Goal: Task Accomplishment & Management: Use online tool/utility

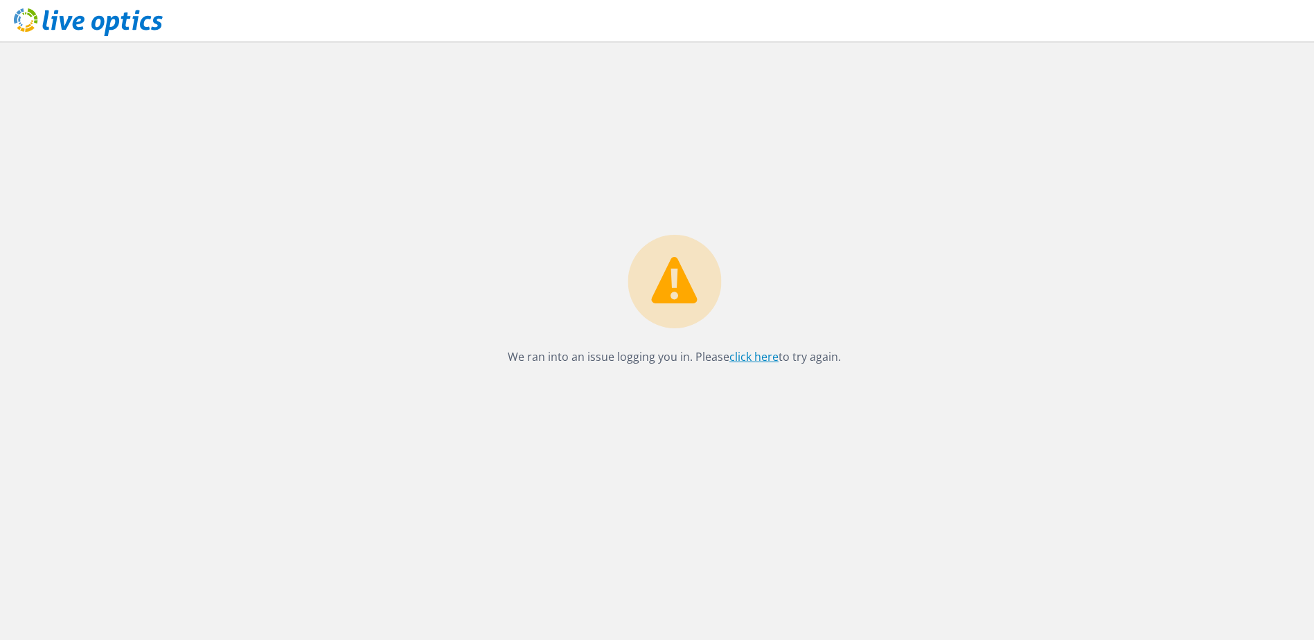
click at [760, 360] on link "click here" at bounding box center [753, 356] width 49 height 15
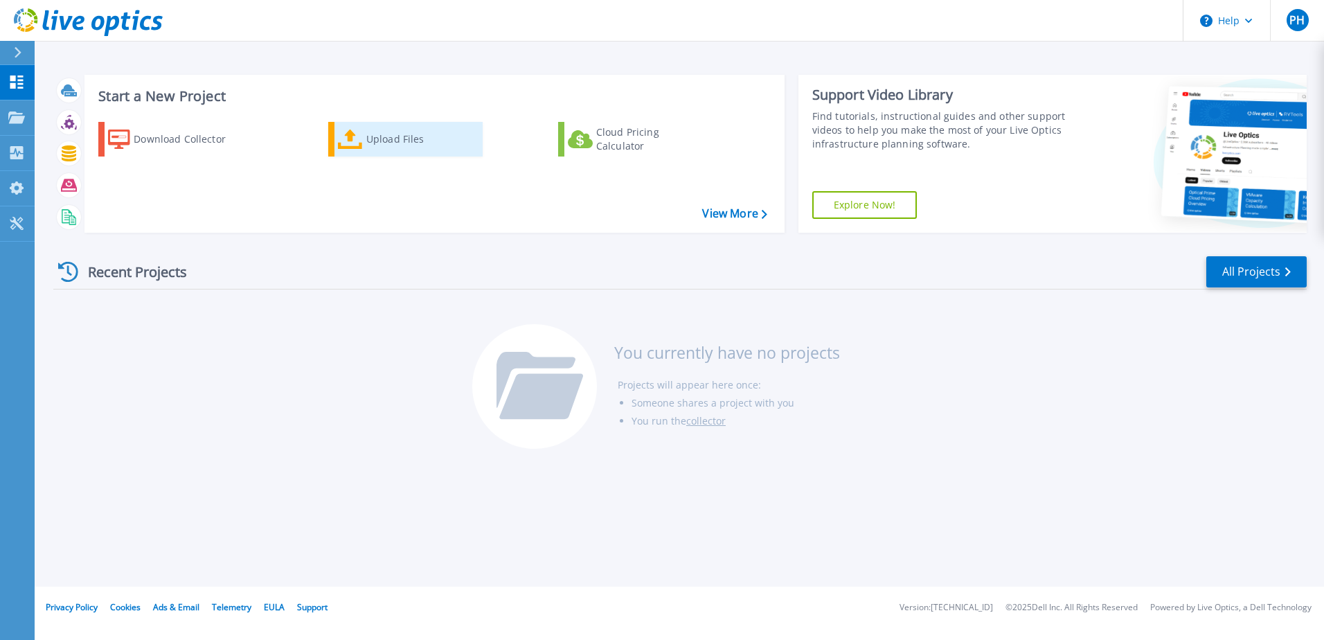
click at [391, 141] on div "Upload Files" at bounding box center [421, 139] width 111 height 28
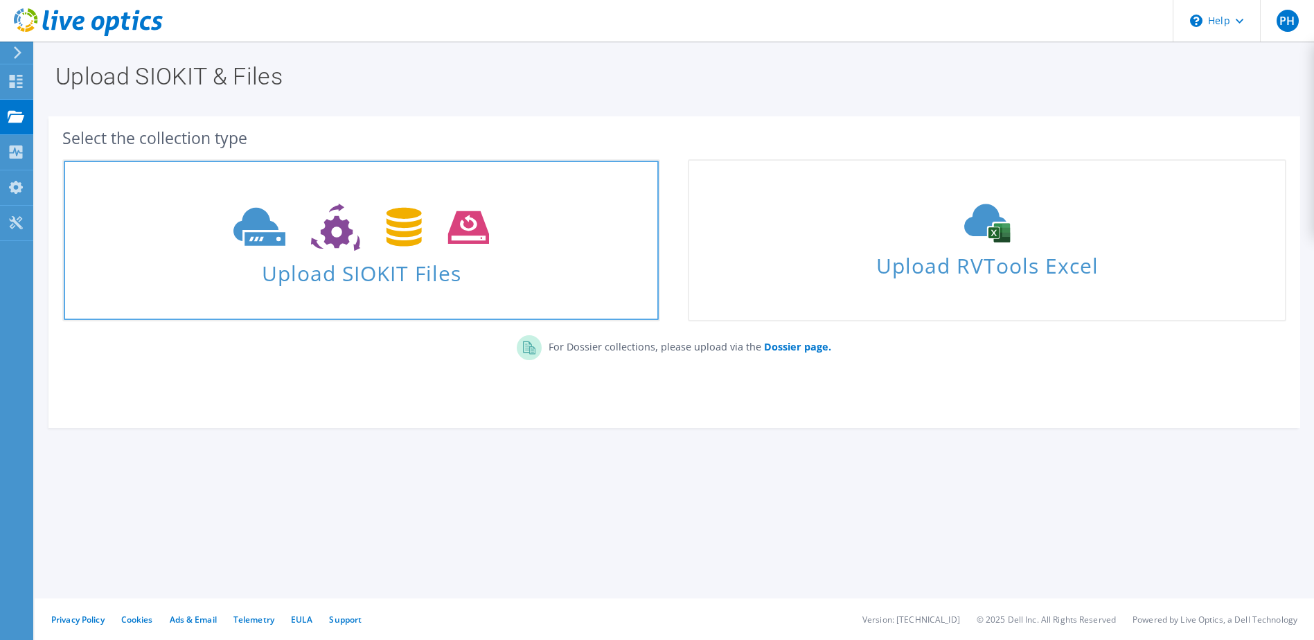
click at [378, 257] on span "Upload SIOKIT Files" at bounding box center [361, 269] width 595 height 30
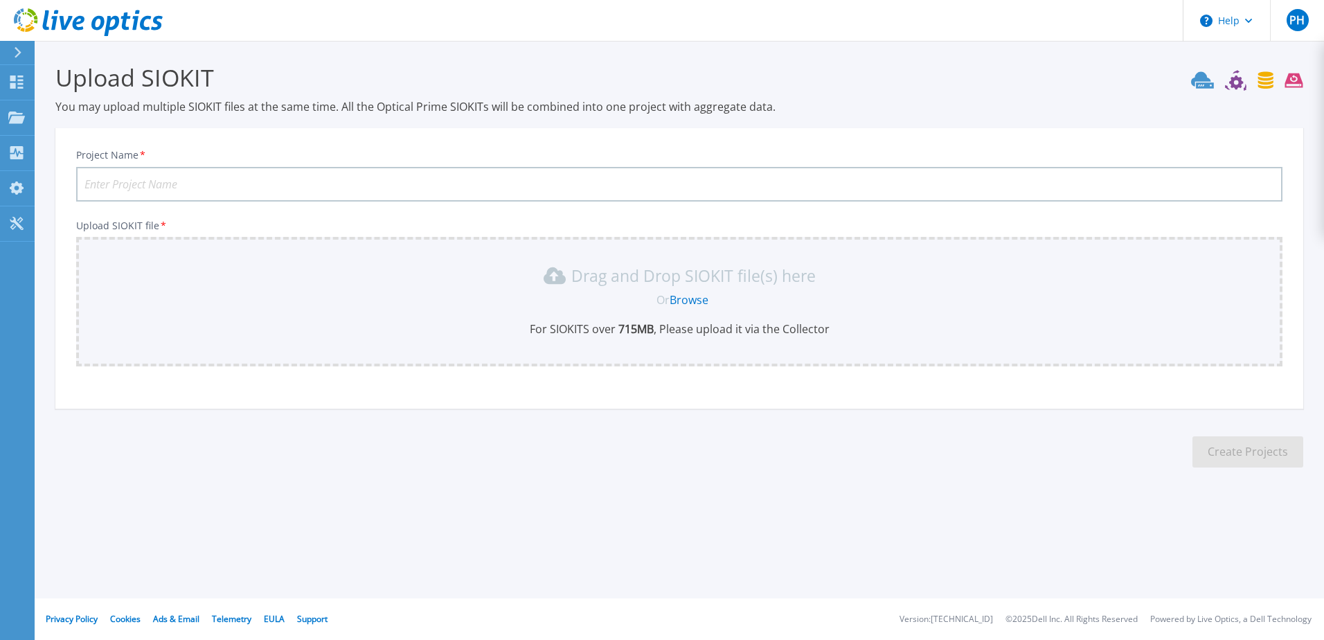
click at [186, 182] on input "Project Name *" at bounding box center [679, 184] width 1206 height 35
type input "IPB Hyper-V Hosts Oct 2025"
click at [692, 298] on link "Browse" at bounding box center [689, 299] width 39 height 15
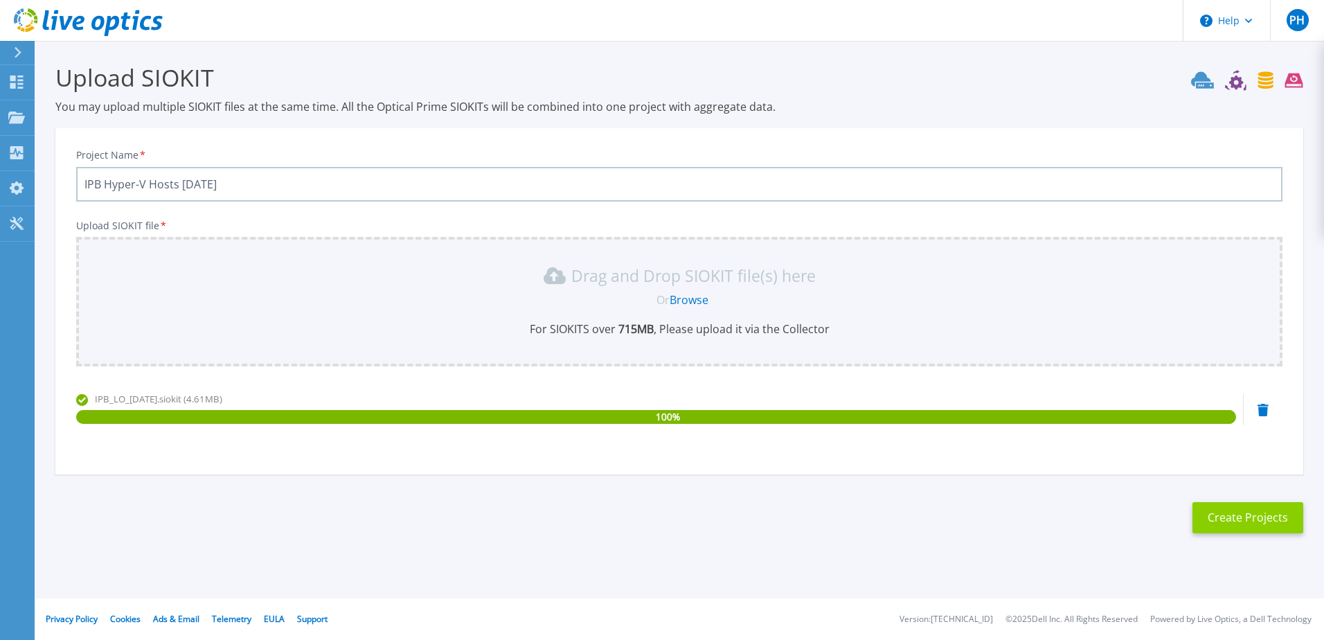
click at [1231, 519] on button "Create Projects" at bounding box center [1247, 517] width 111 height 31
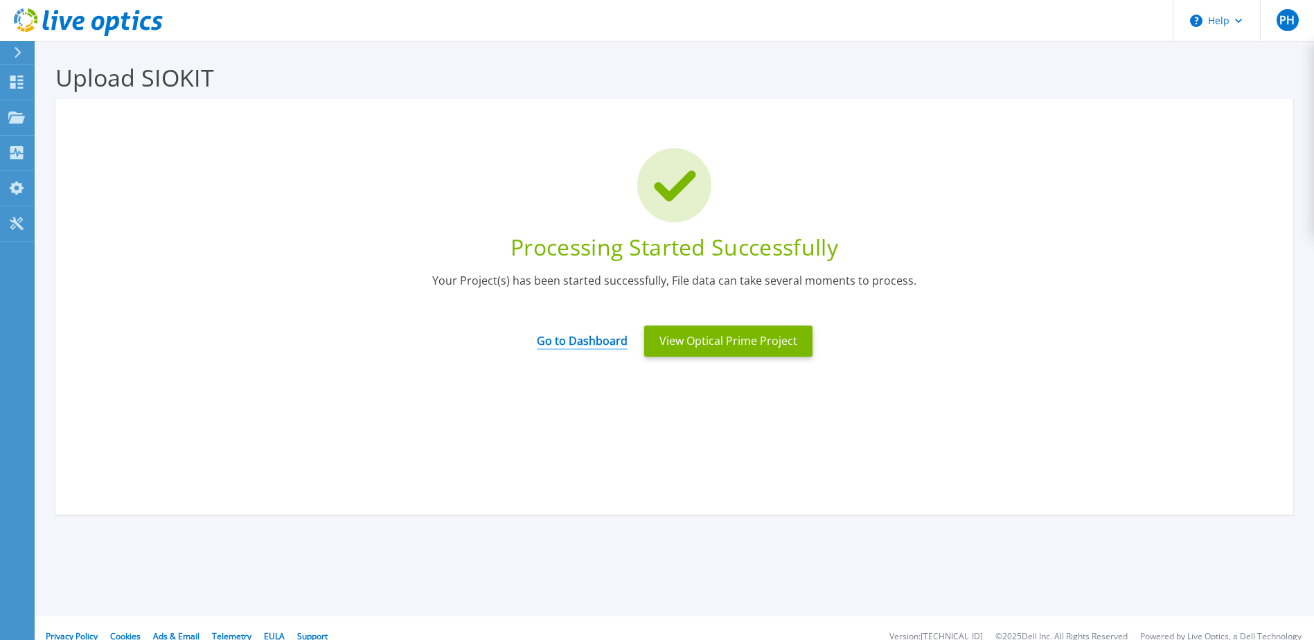
click at [601, 347] on link "Go to Dashboard" at bounding box center [582, 336] width 91 height 27
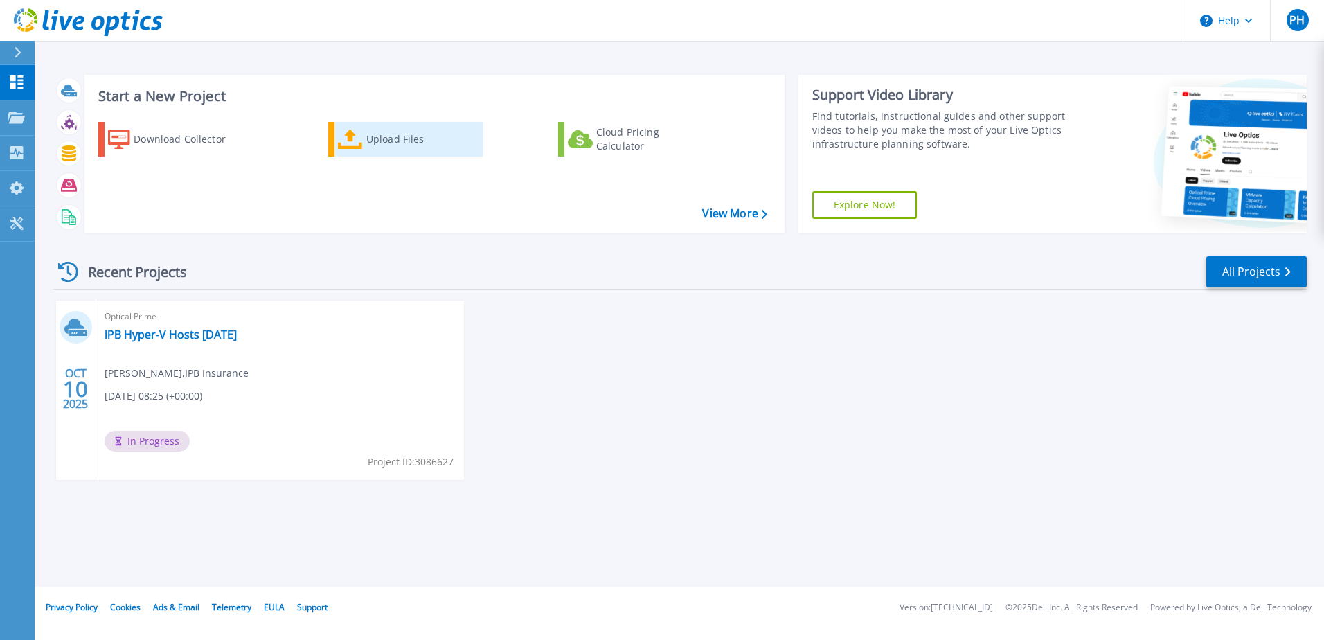
click at [397, 145] on div "Upload Files" at bounding box center [421, 139] width 111 height 28
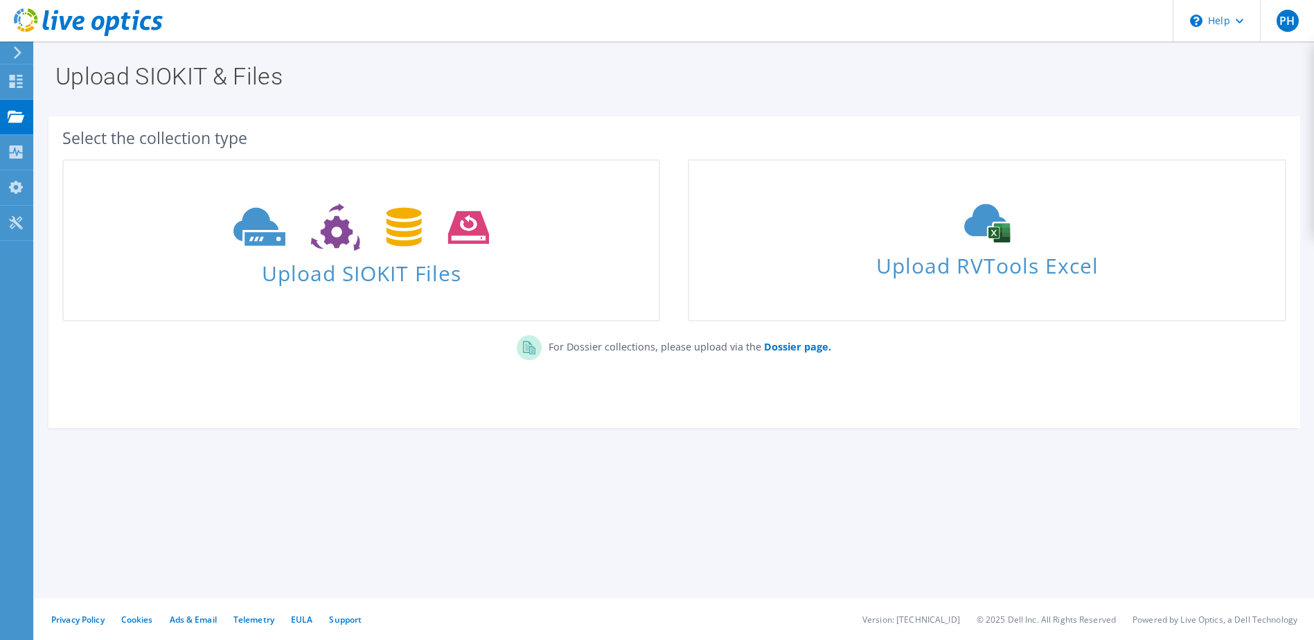
click at [17, 55] on icon at bounding box center [17, 52] width 10 height 12
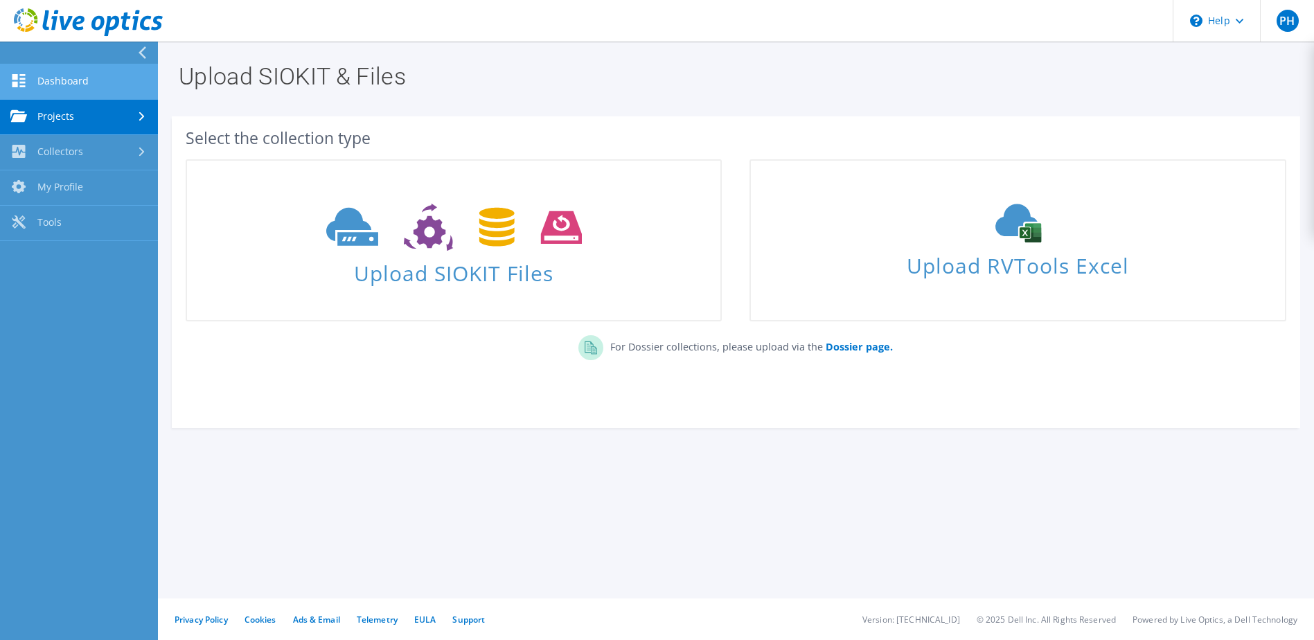
click at [60, 76] on link "Dashboard" at bounding box center [79, 81] width 158 height 35
